Goal: Task Accomplishment & Management: Complete application form

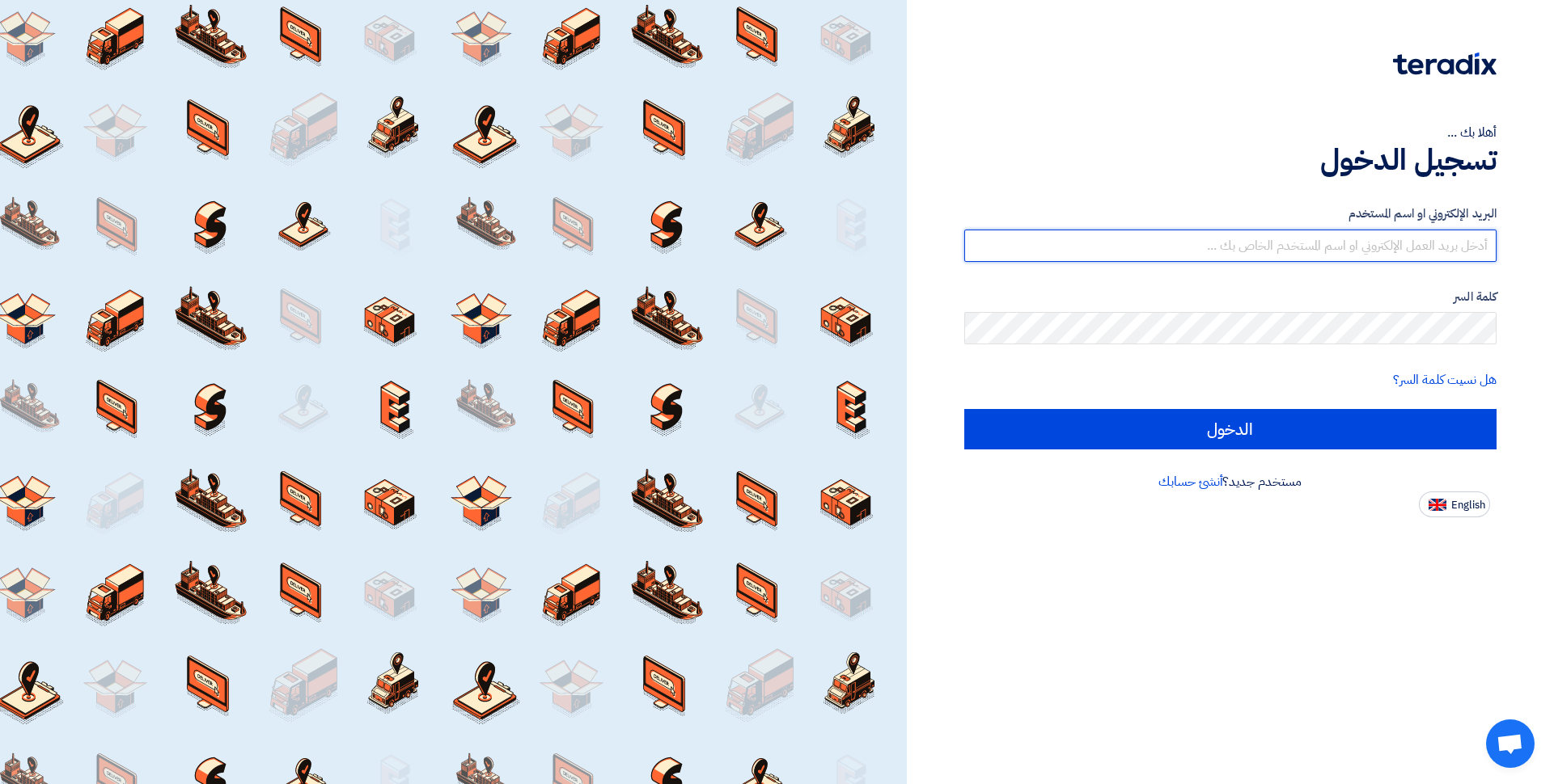
click at [1427, 240] on input "text" at bounding box center [1230, 245] width 532 height 32
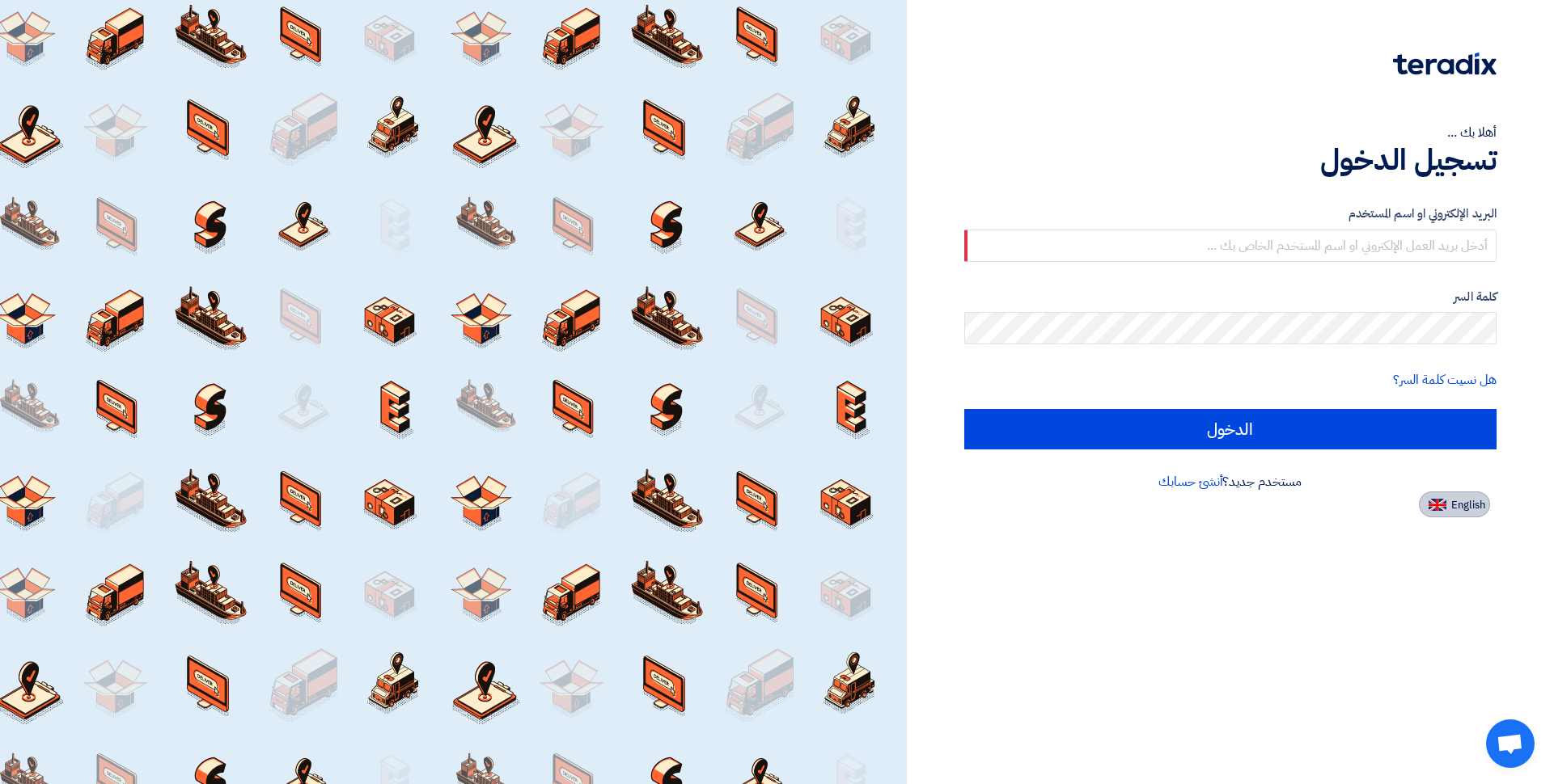
click at [1446, 506] on button "English" at bounding box center [1454, 504] width 72 height 26
type input "Sign in"
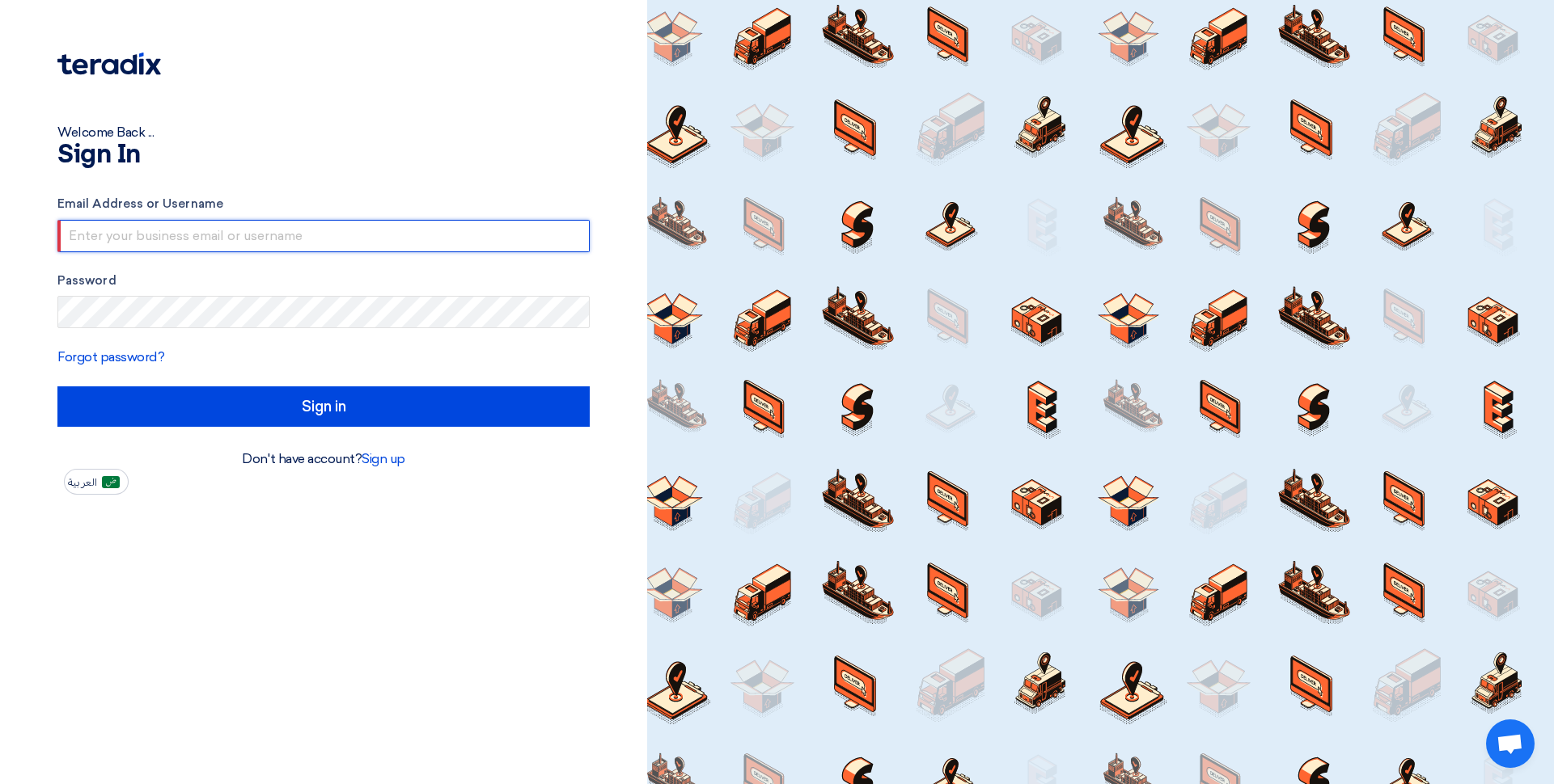
click at [114, 240] on input "text" at bounding box center [324, 235] width 532 height 32
type input "ض"
type input "[EMAIL_ADDRESS][DOMAIN_NAME]"
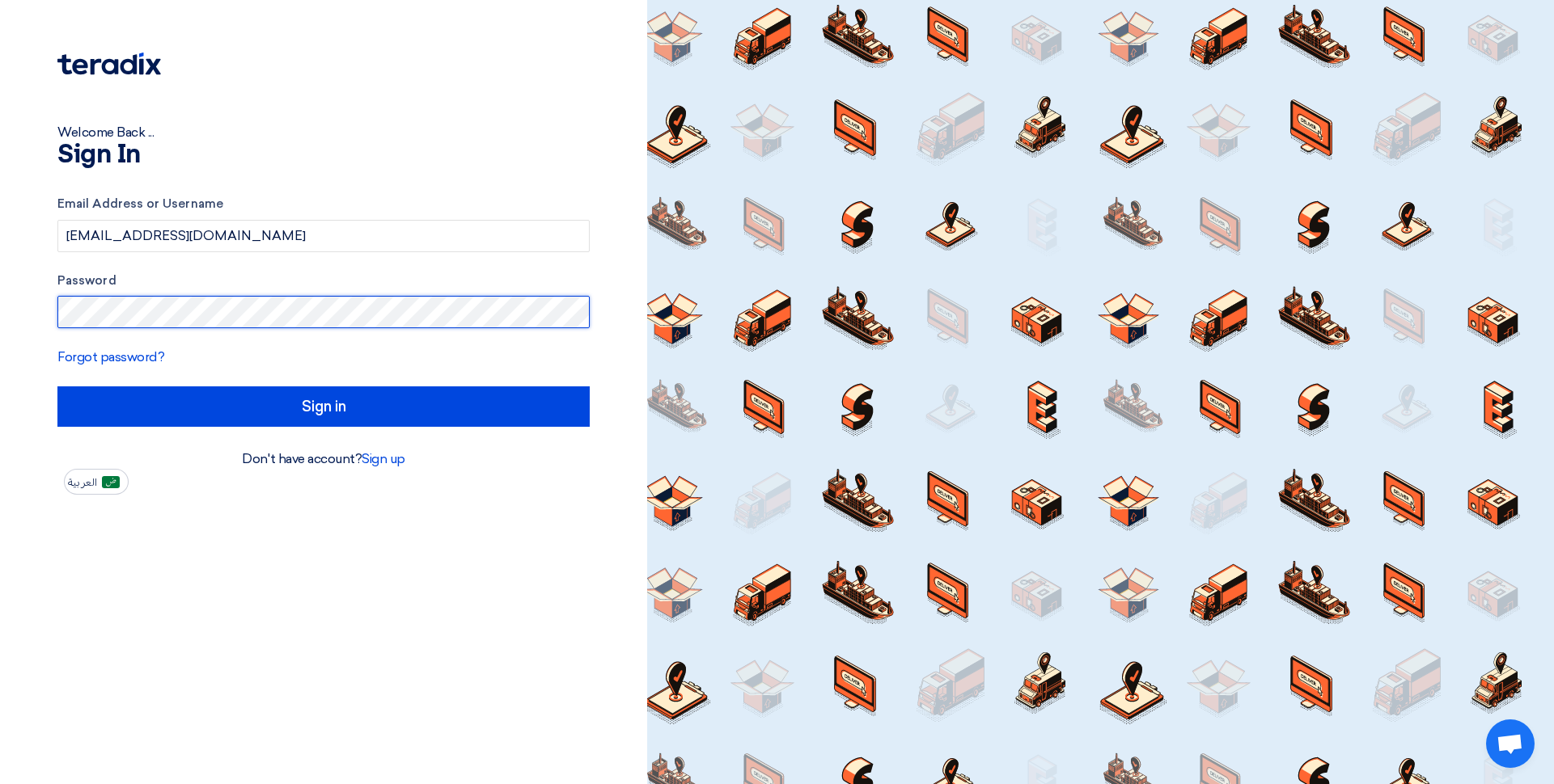
click at [58, 387] on input "Sign in" at bounding box center [324, 406] width 532 height 40
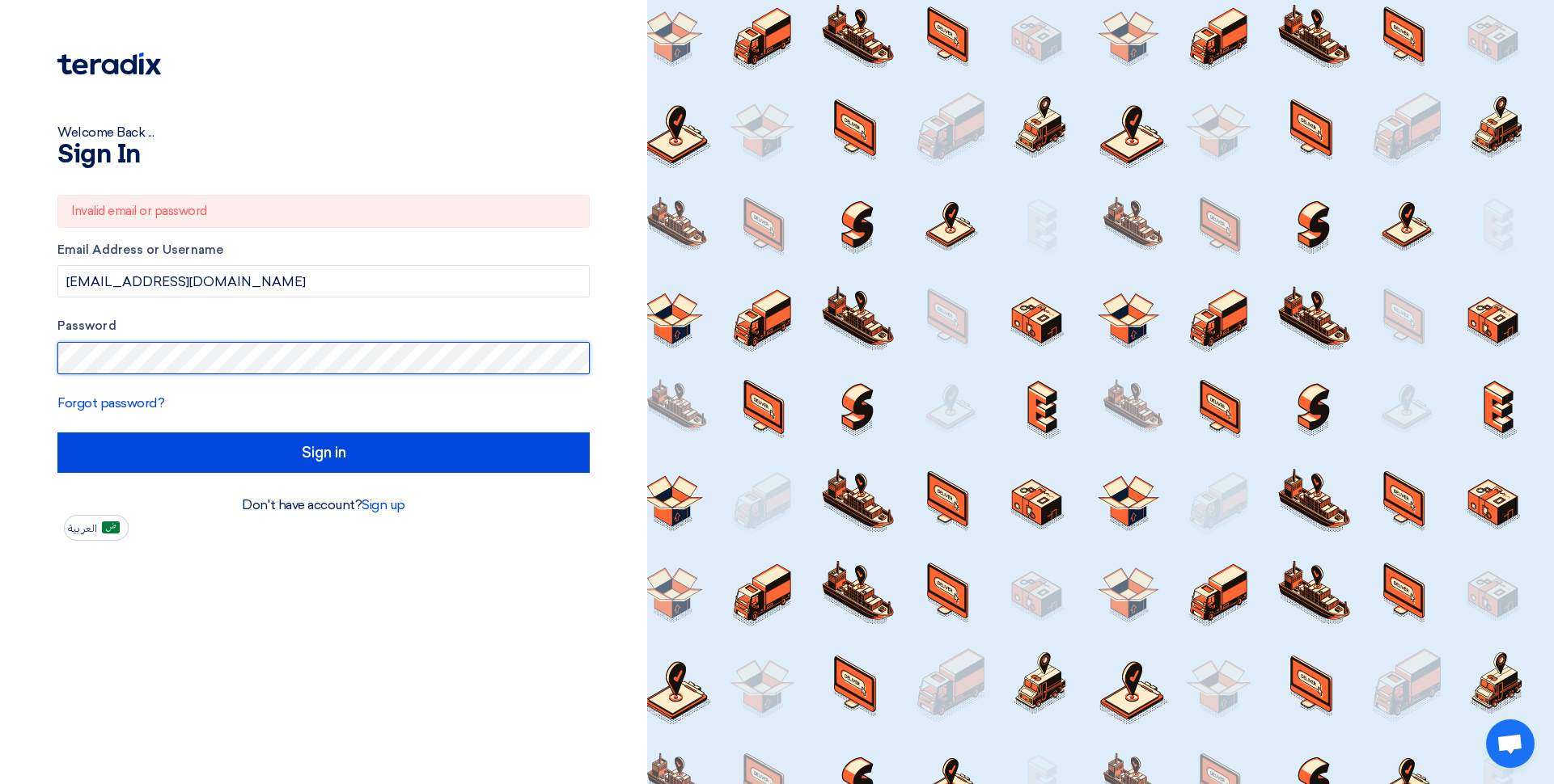
click at [58, 433] on input "Sign in" at bounding box center [324, 452] width 532 height 40
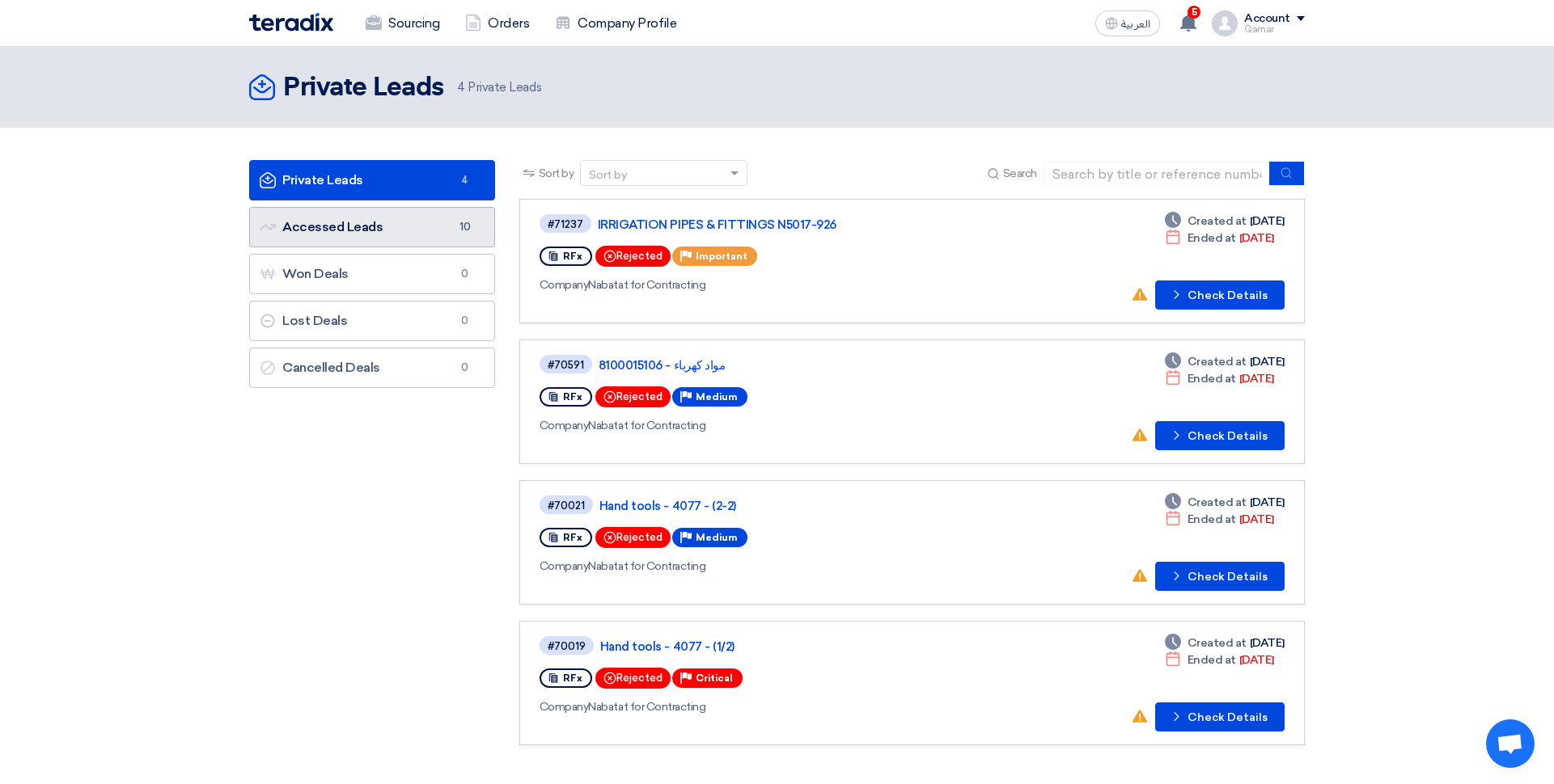
click at [339, 228] on link "Accessed Leads Accessed Leads 10" at bounding box center [372, 227] width 246 height 40
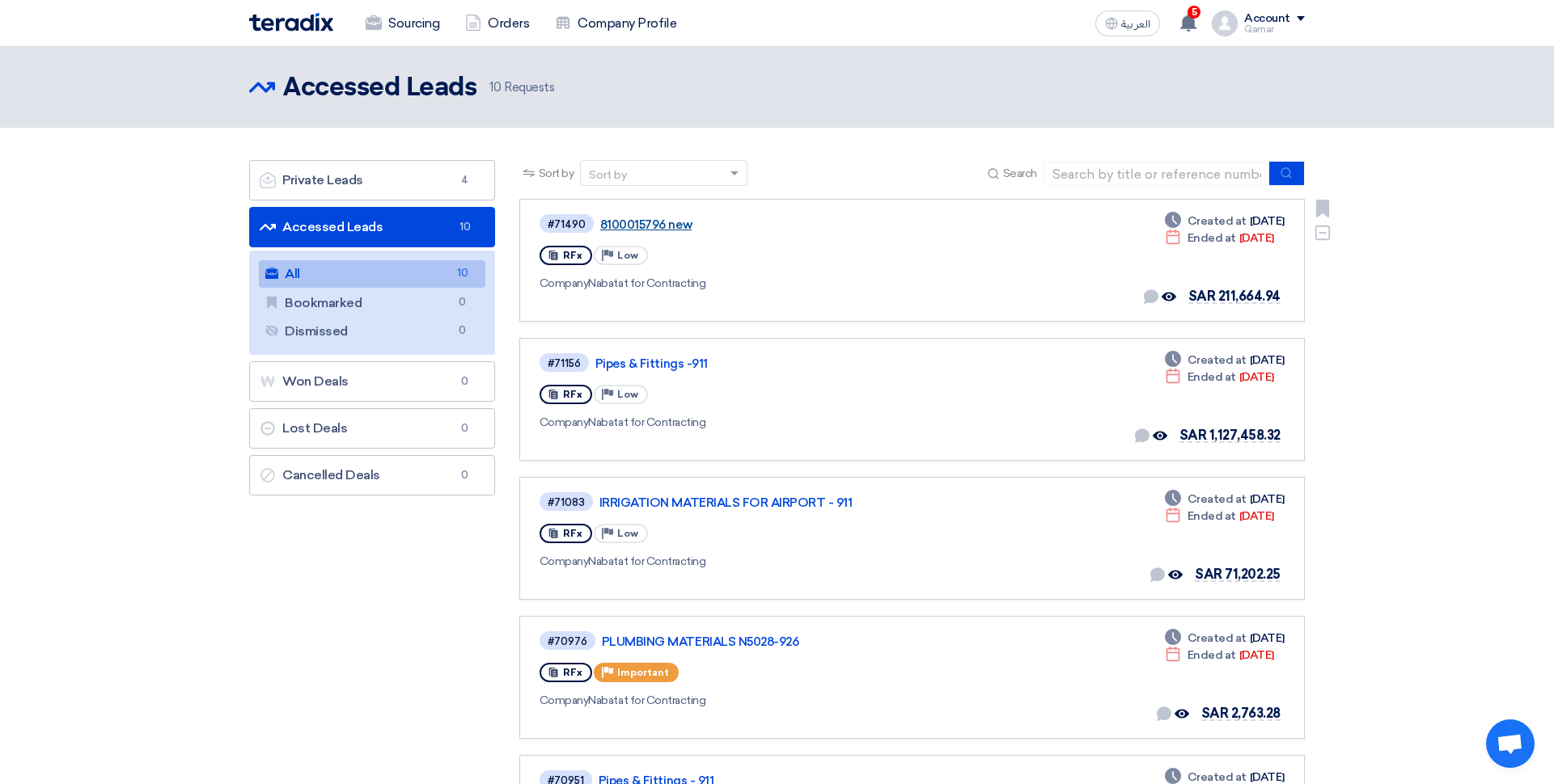
click at [632, 223] on link "8100015796 new" at bounding box center [802, 225] width 404 height 15
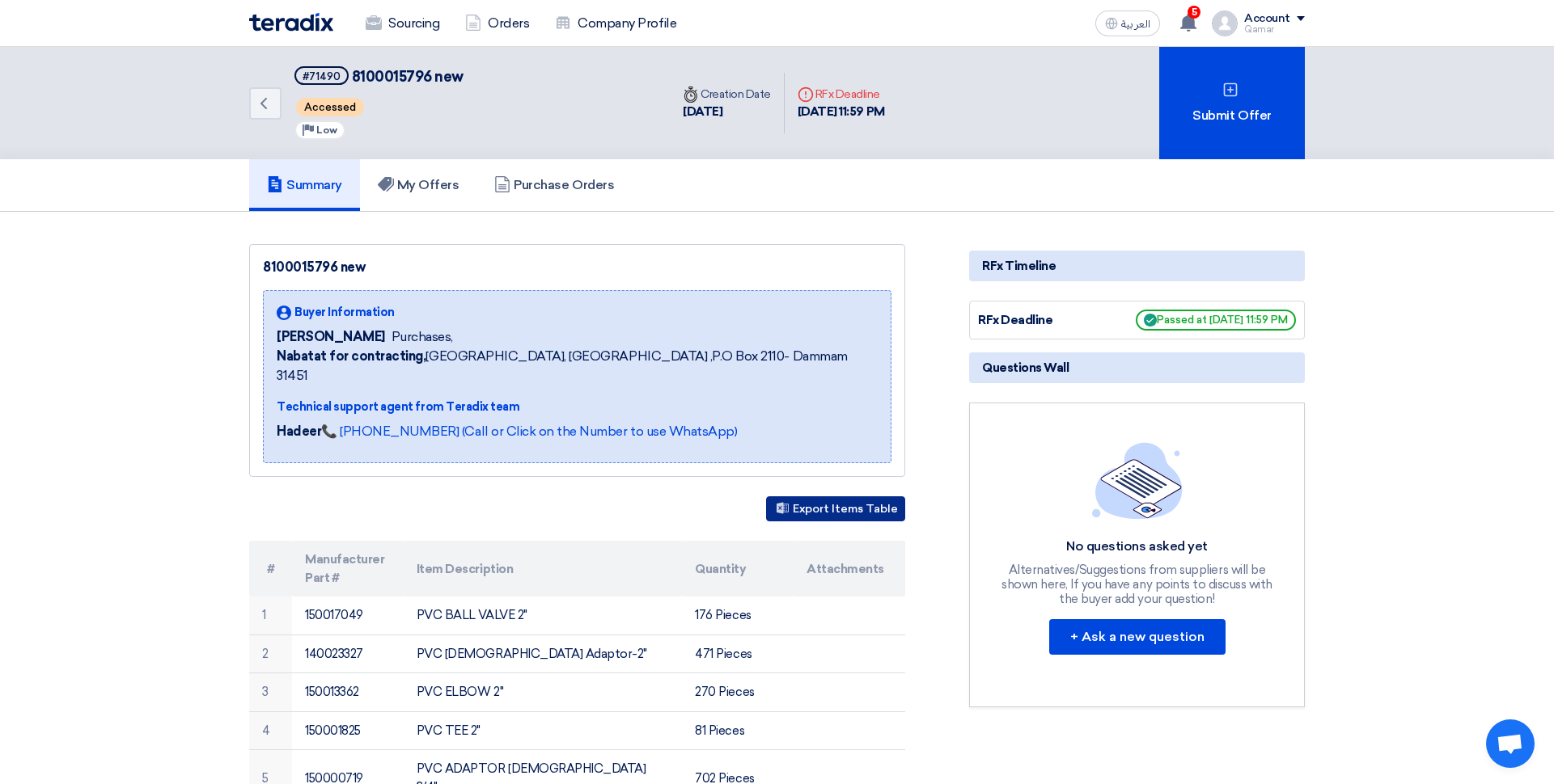
click at [822, 497] on button "Export Items Table" at bounding box center [835, 509] width 139 height 26
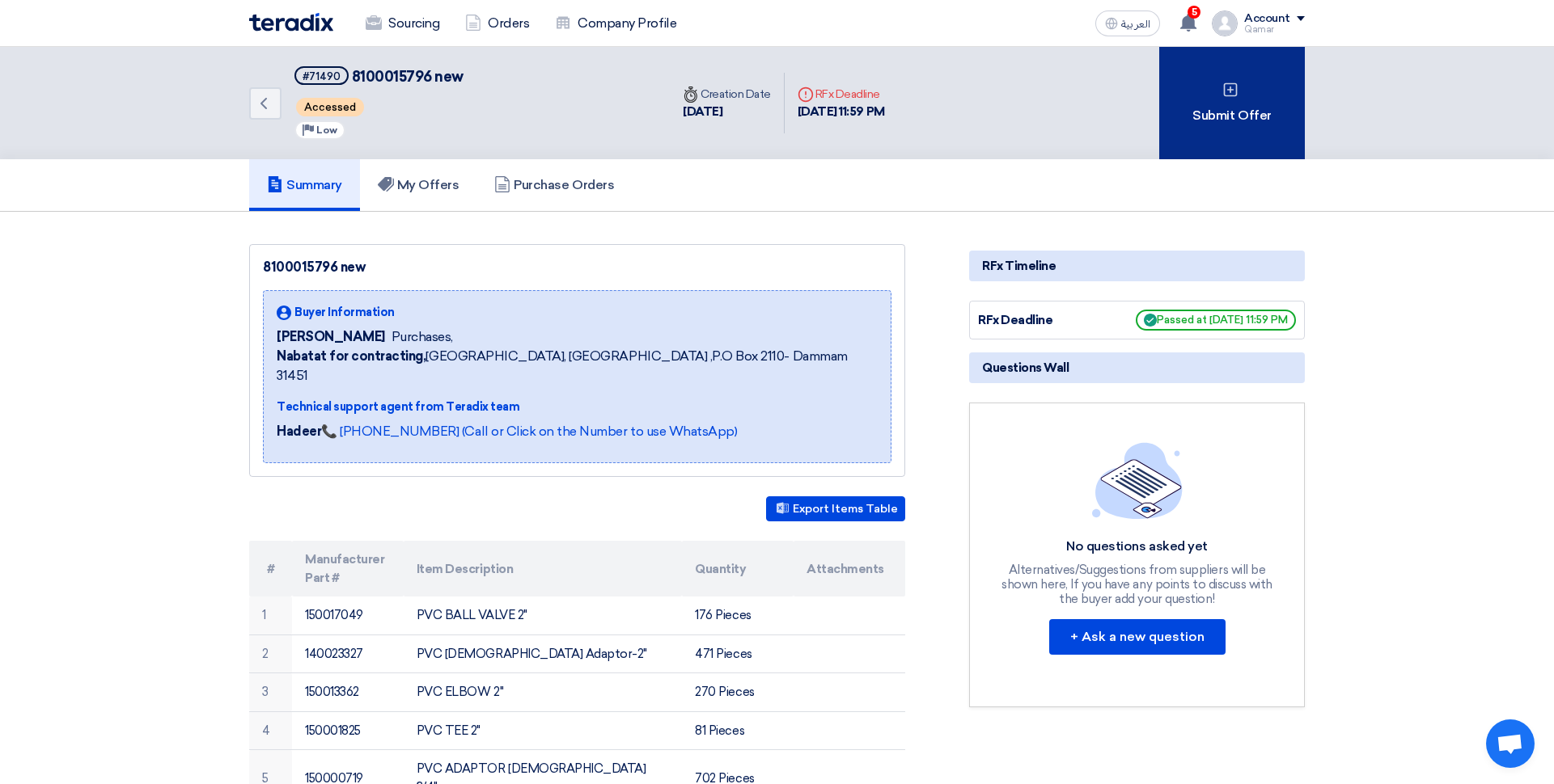
click at [1211, 134] on div "Submit Offer" at bounding box center [1232, 103] width 145 height 113
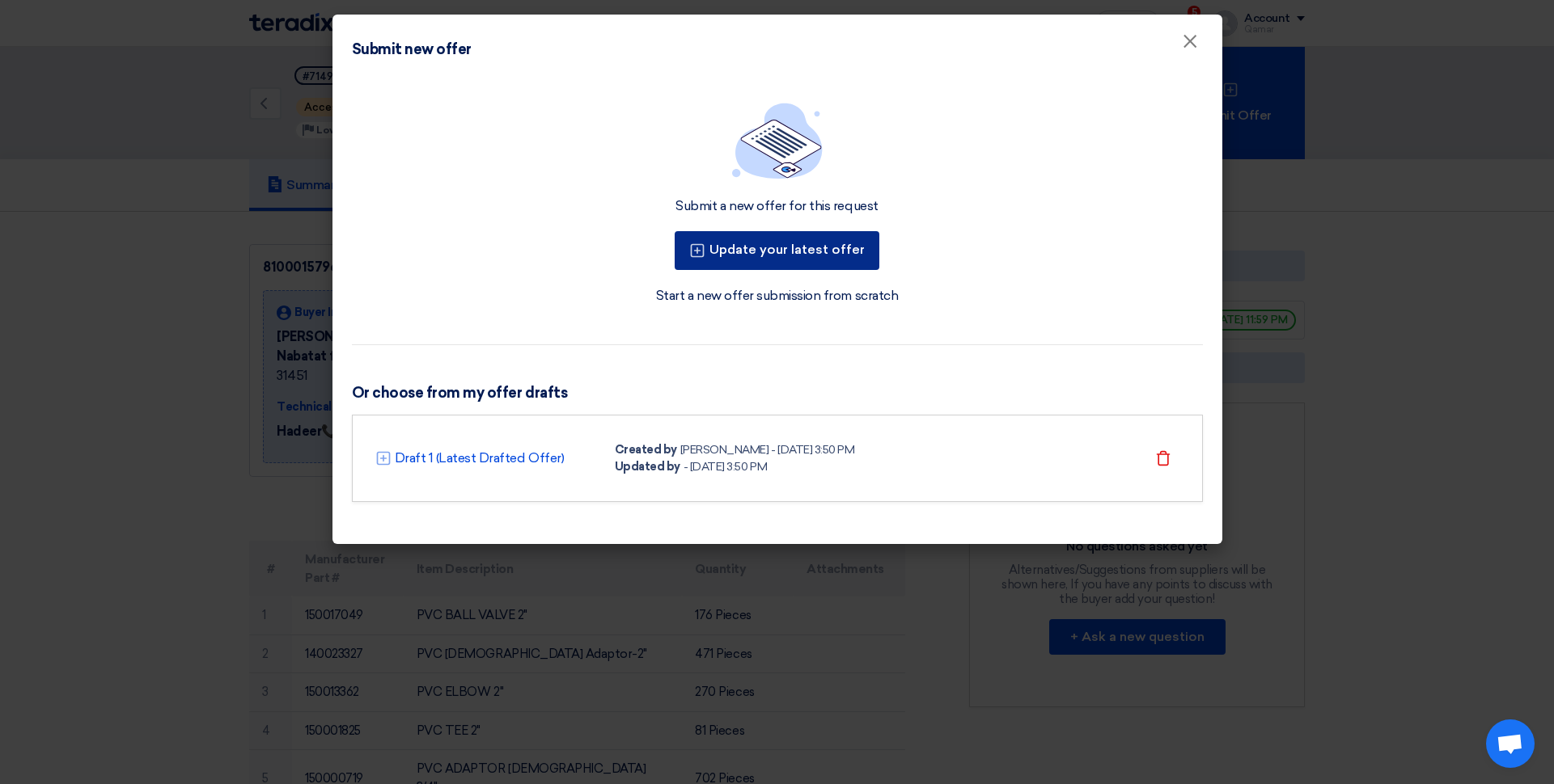
click at [821, 255] on button "Update your latest offer" at bounding box center [777, 251] width 204 height 39
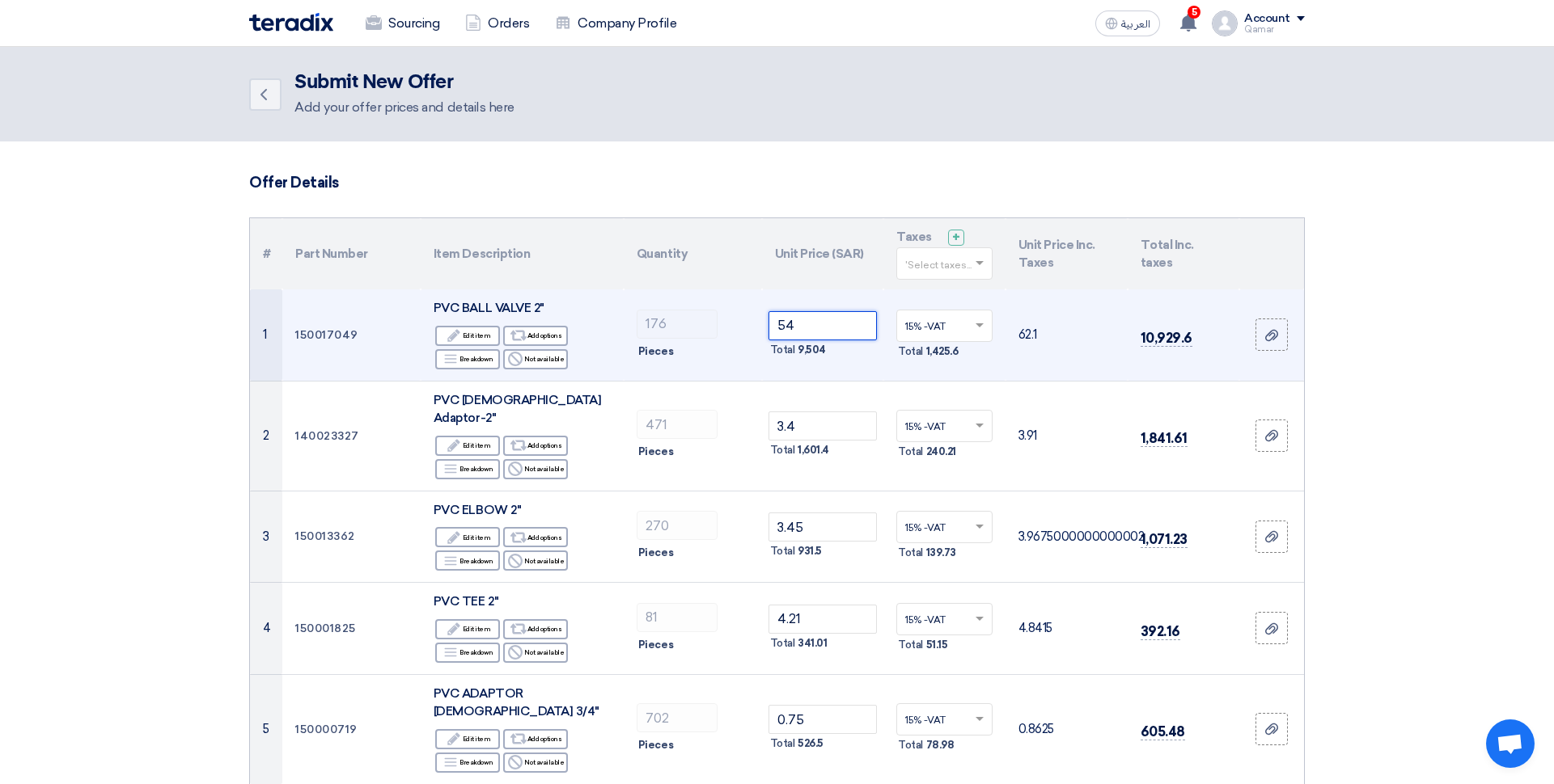
drag, startPoint x: 766, startPoint y: 325, endPoint x: 743, endPoint y: 324, distance: 23.0
click at [769, 324] on input "54" at bounding box center [823, 326] width 109 height 29
type input "47.25"
click at [837, 357] on div "Total 8,316" at bounding box center [823, 350] width 109 height 20
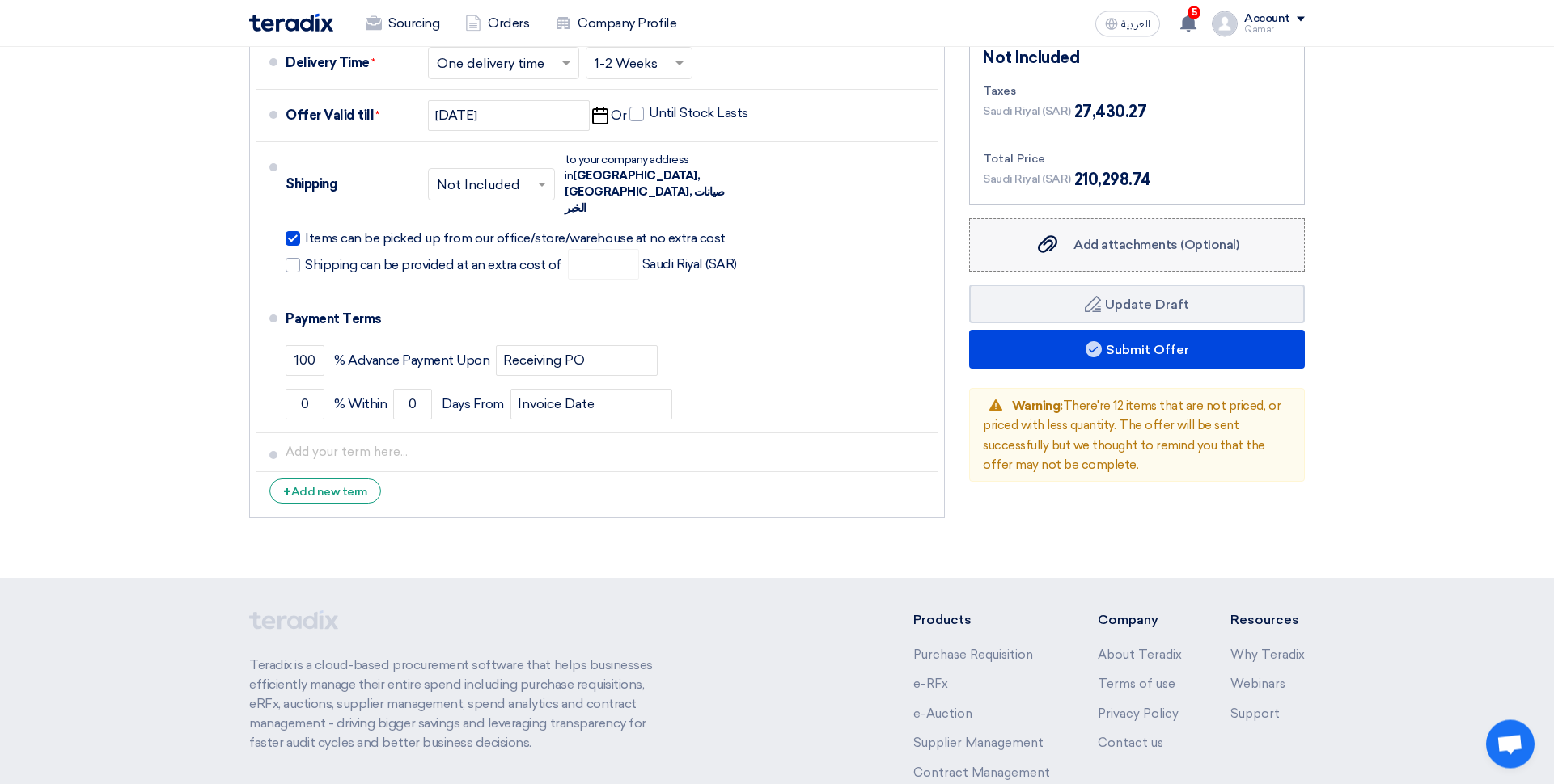
scroll to position [3979, 0]
click at [1189, 220] on label "Add attachments (Optional) Add attachments (Optional)" at bounding box center [1137, 246] width 336 height 53
click at [0, 0] on input "Add attachments (Optional) Add attachments (Optional)" at bounding box center [0, 0] width 0 height 0
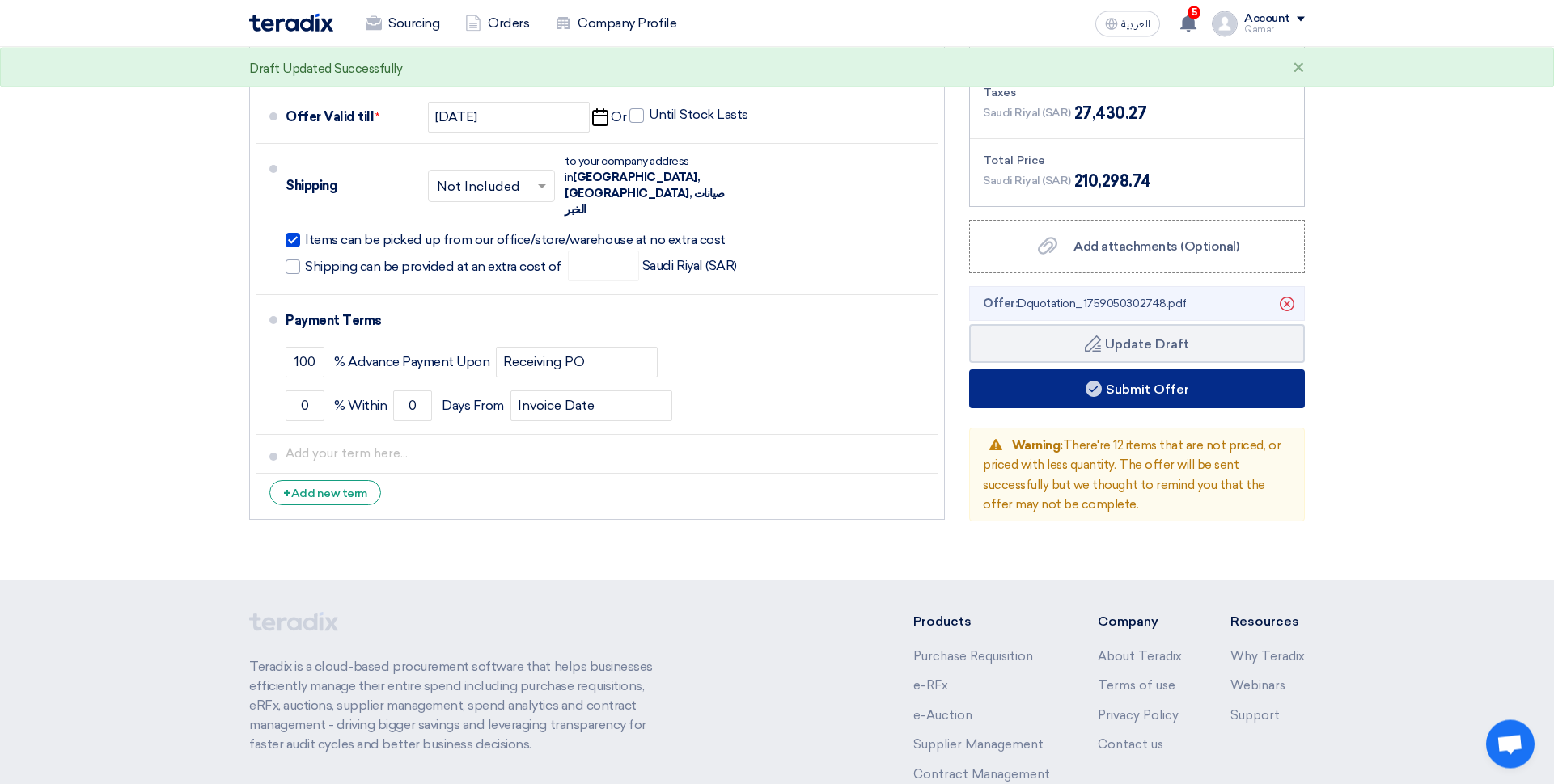
click at [1108, 370] on button "Submit Offer" at bounding box center [1137, 390] width 336 height 39
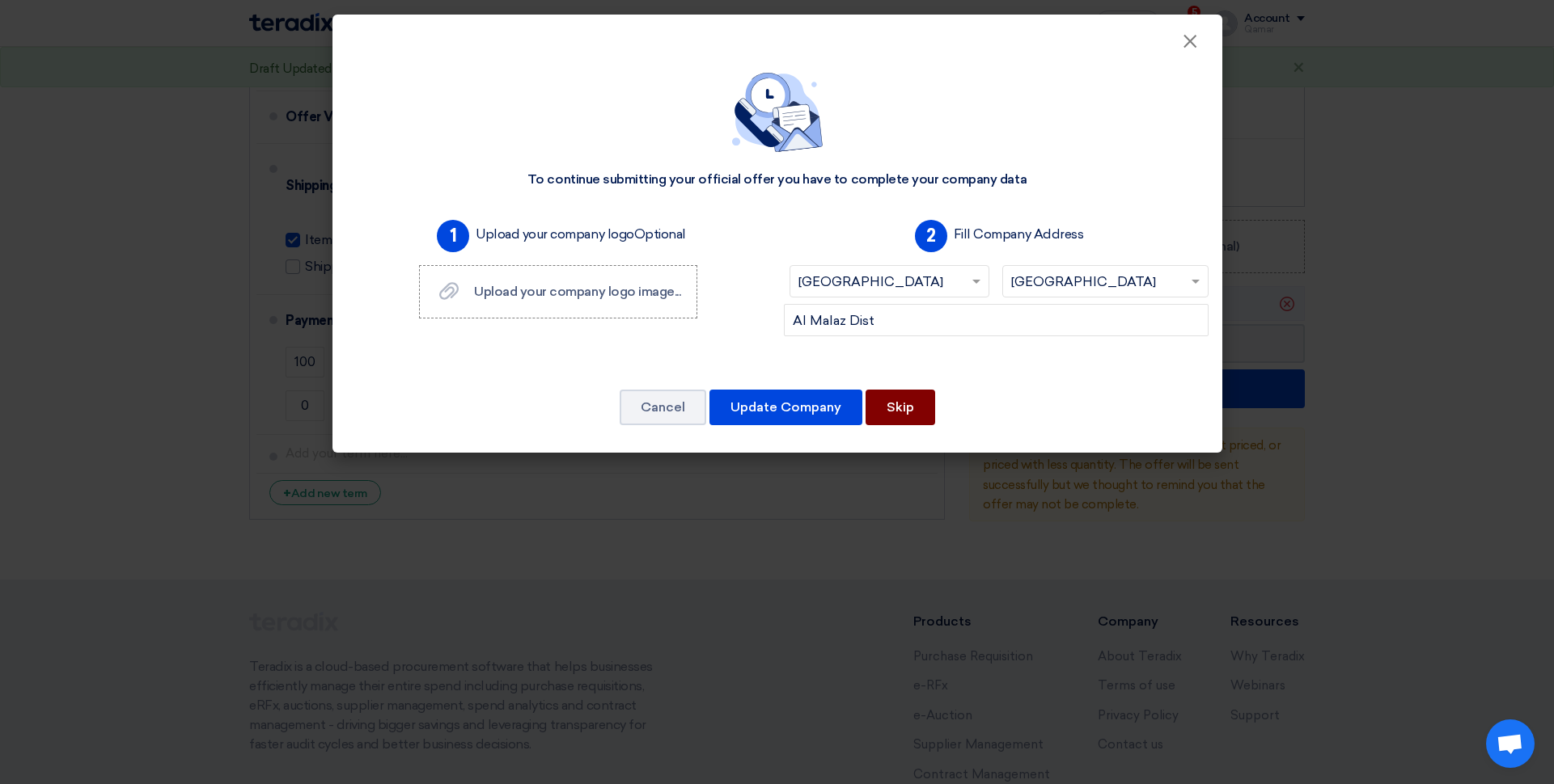
click at [907, 402] on button "Skip" at bounding box center [900, 407] width 70 height 35
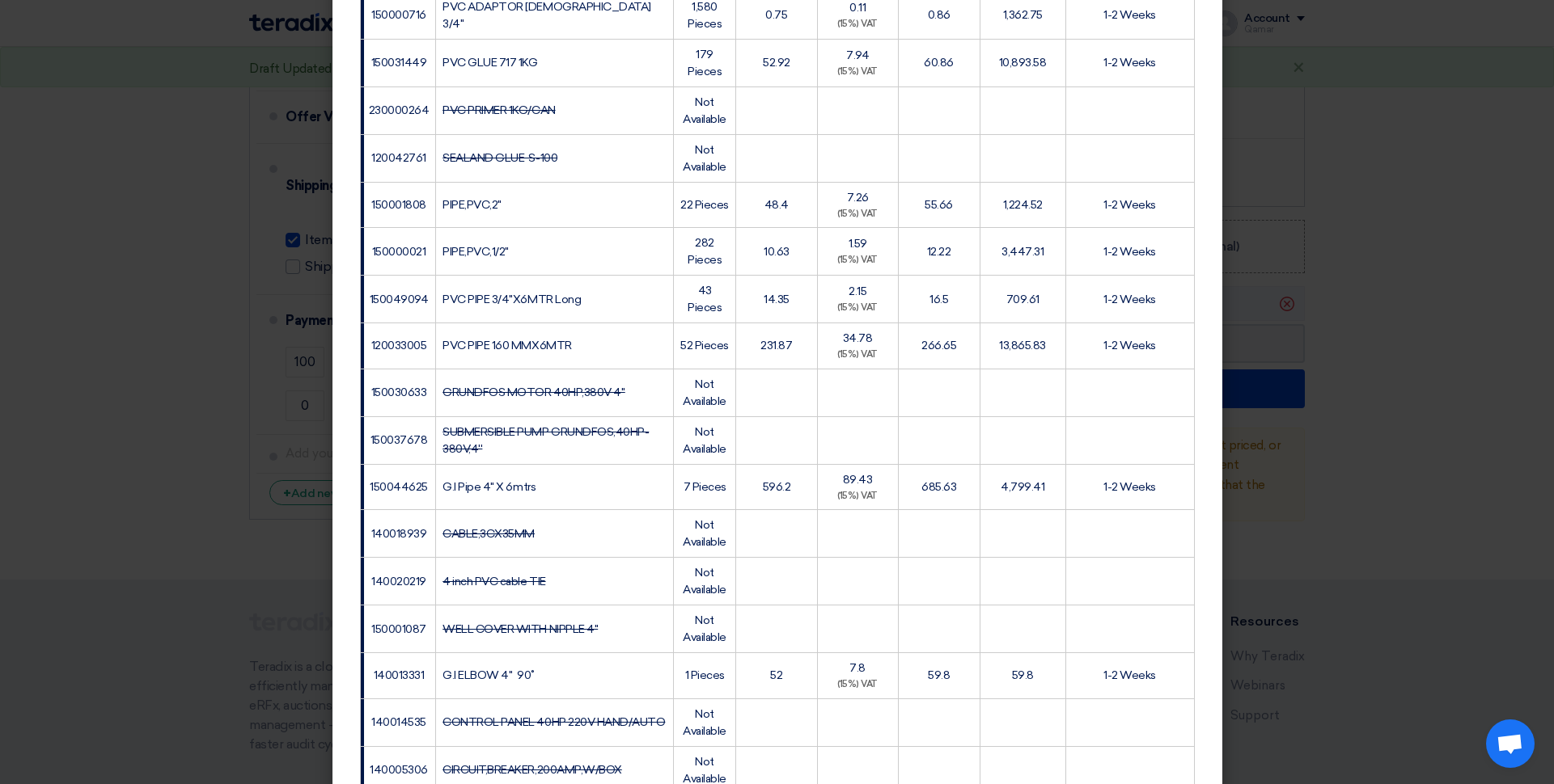
scroll to position [1497, 0]
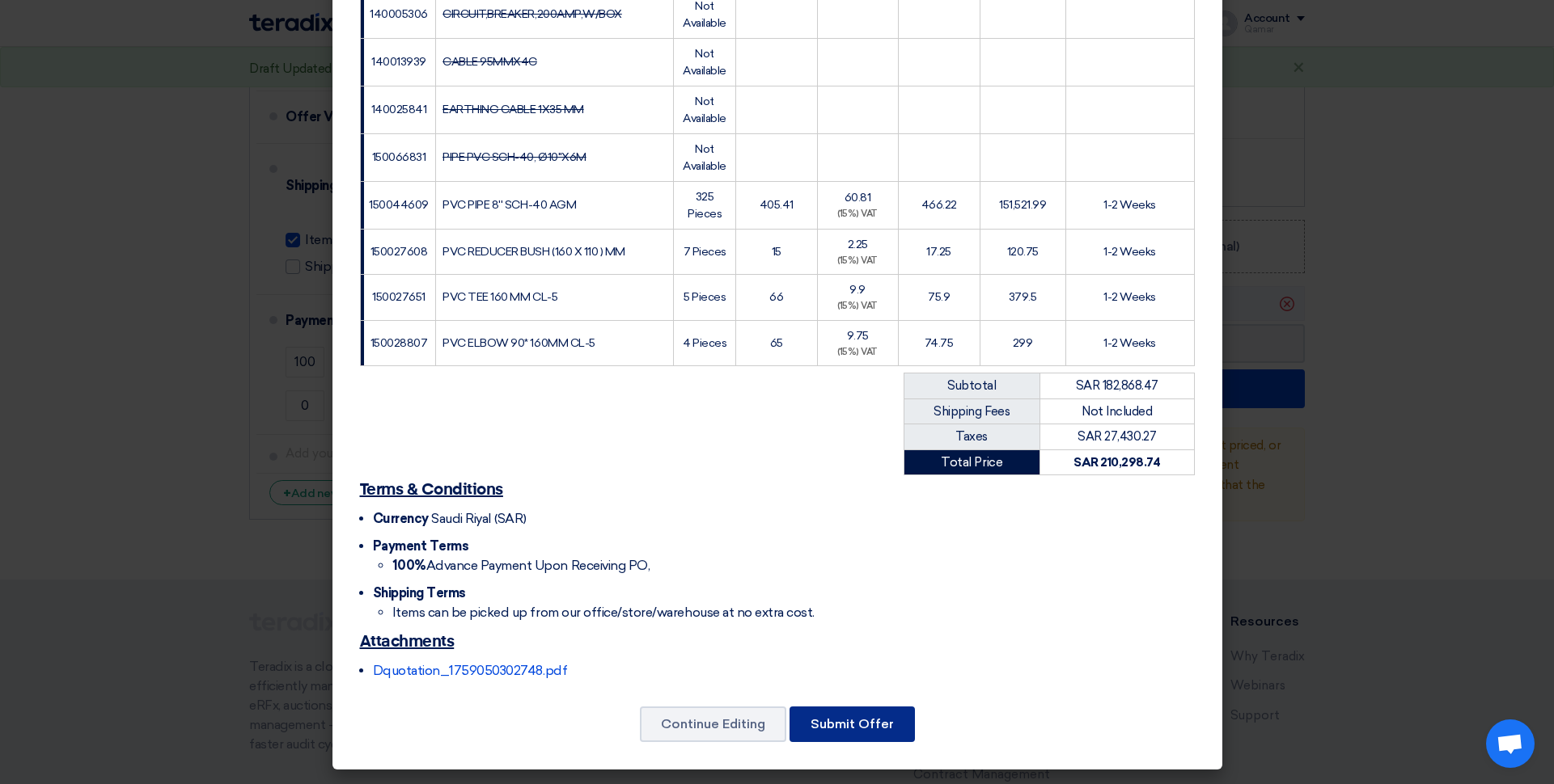
click at [863, 729] on button "Submit Offer" at bounding box center [852, 724] width 126 height 35
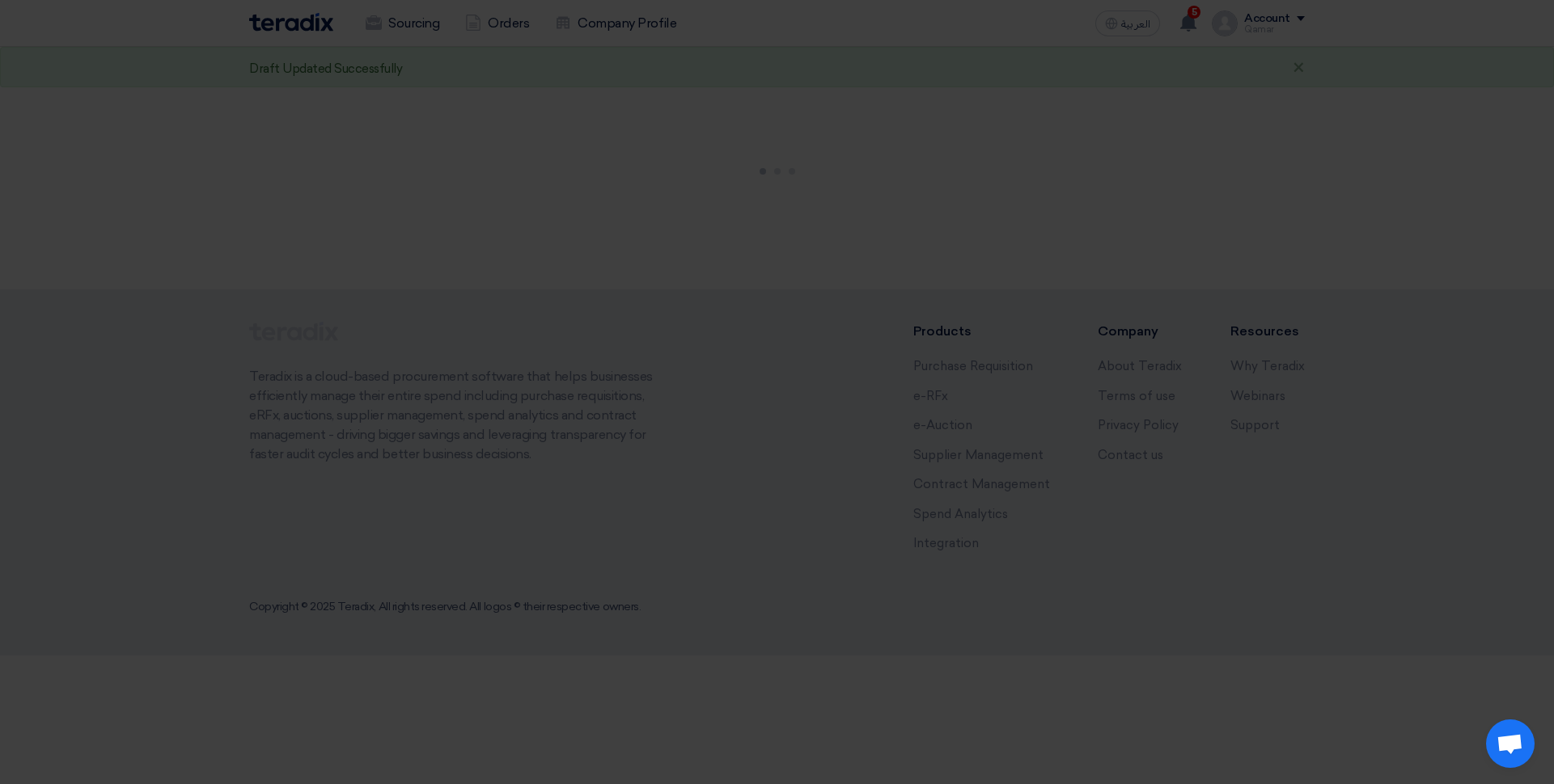
scroll to position [1497, 0]
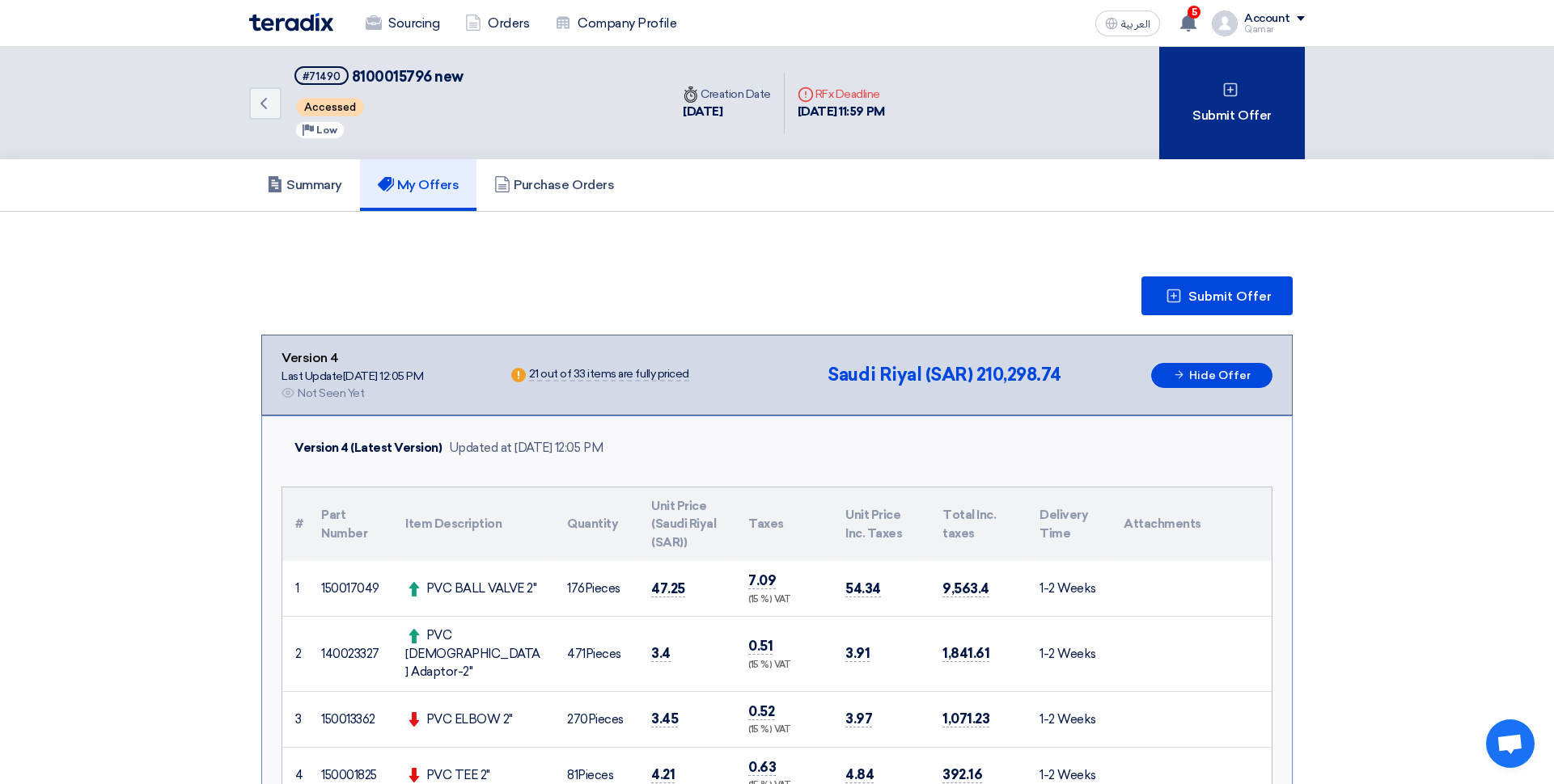
click at [1203, 119] on div "Submit Offer" at bounding box center [1232, 103] width 145 height 113
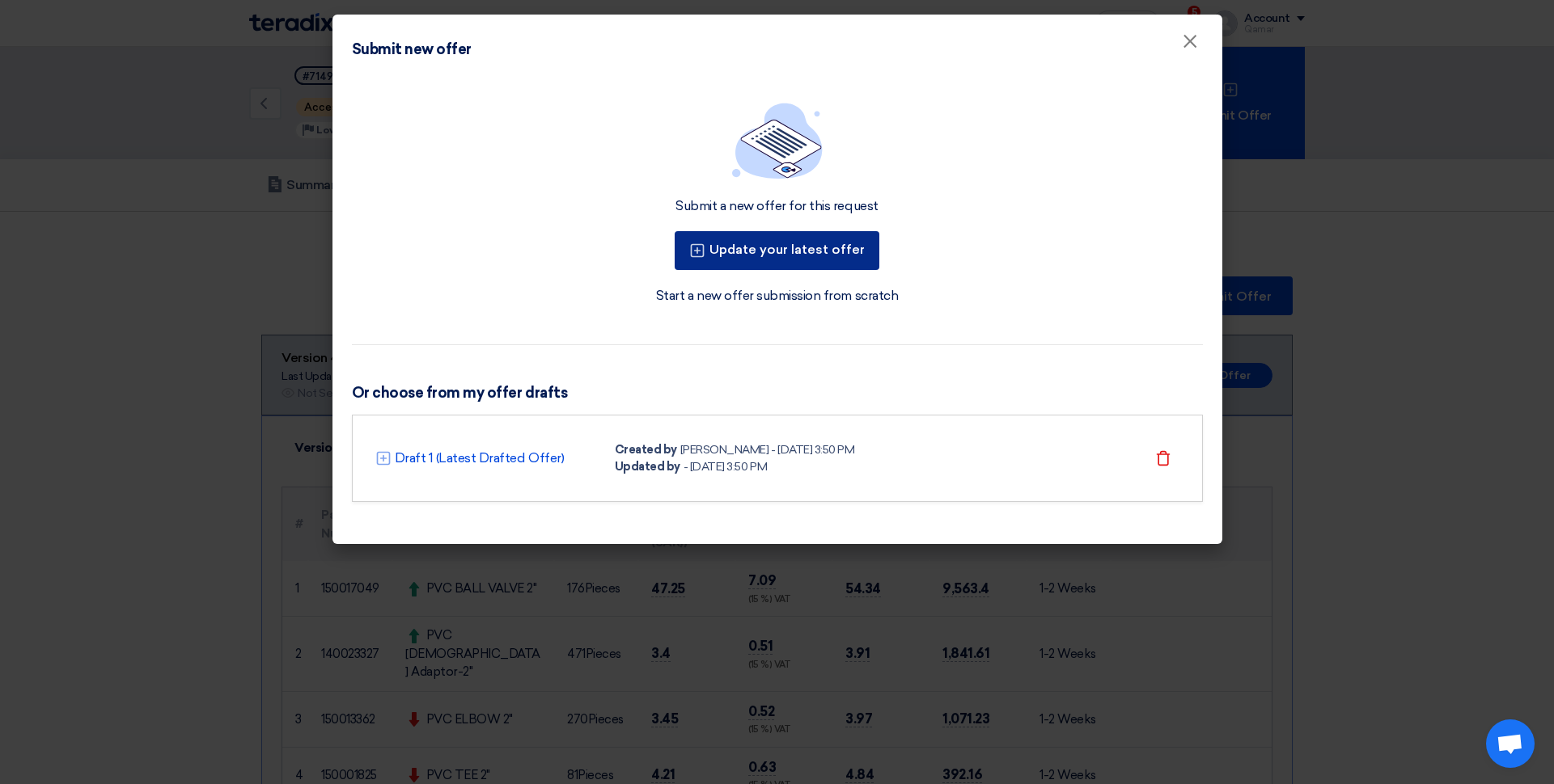
click at [834, 260] on button "Update your latest offer" at bounding box center [777, 251] width 204 height 39
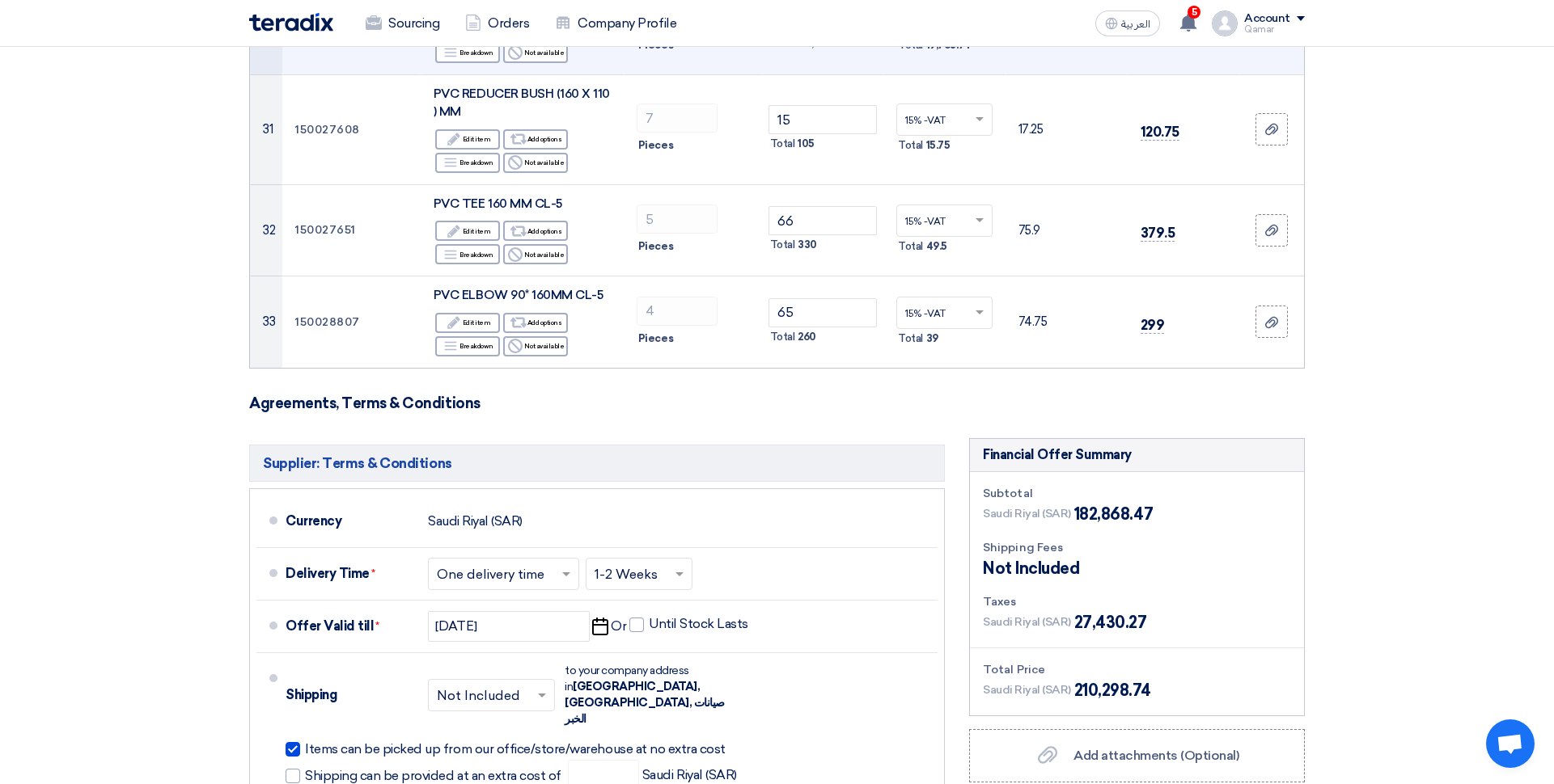
scroll to position [3519, 0]
